Goal: Information Seeking & Learning: Learn about a topic

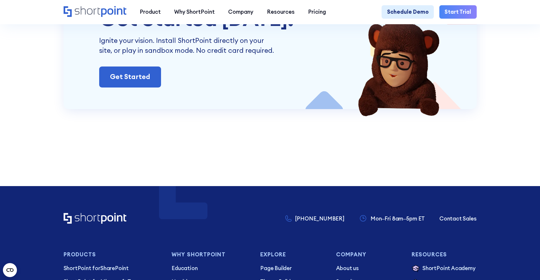
scroll to position [1784, 0]
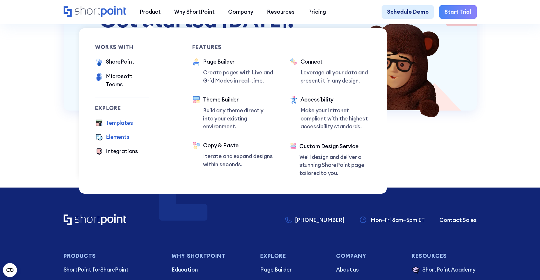
click at [119, 119] on div "Templates" at bounding box center [119, 123] width 27 height 8
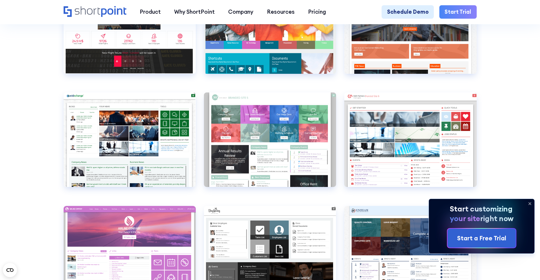
scroll to position [2192, 0]
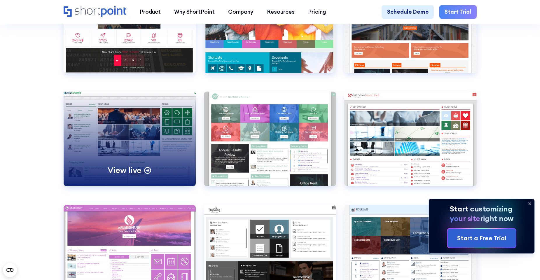
click at [148, 162] on div "View live" at bounding box center [130, 139] width 132 height 94
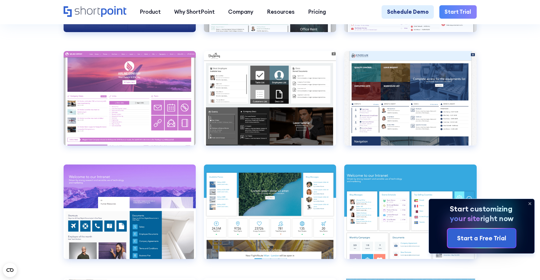
scroll to position [2347, 0]
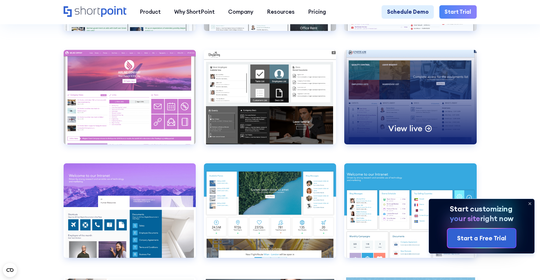
click at [403, 89] on div "View live" at bounding box center [410, 97] width 132 height 94
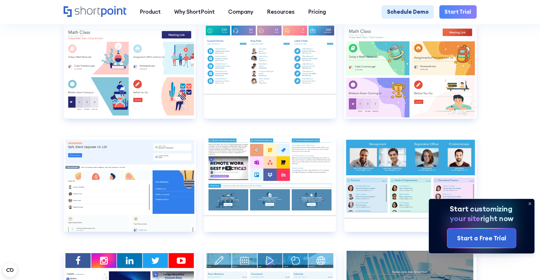
scroll to position [3622, 0]
